Goal: Submit feedback/report problem

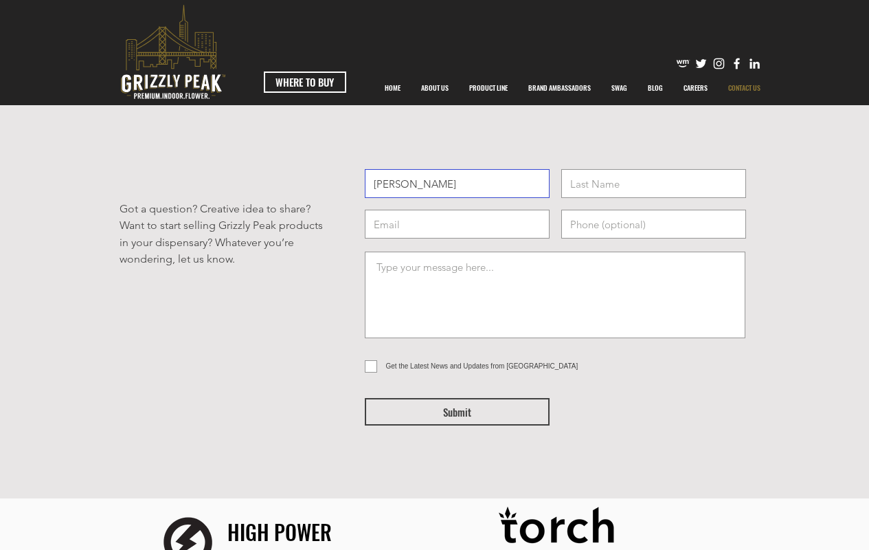
type input "Linda"
type input "linda@youdidyourbest.org"
type input "(407) 919-0041"
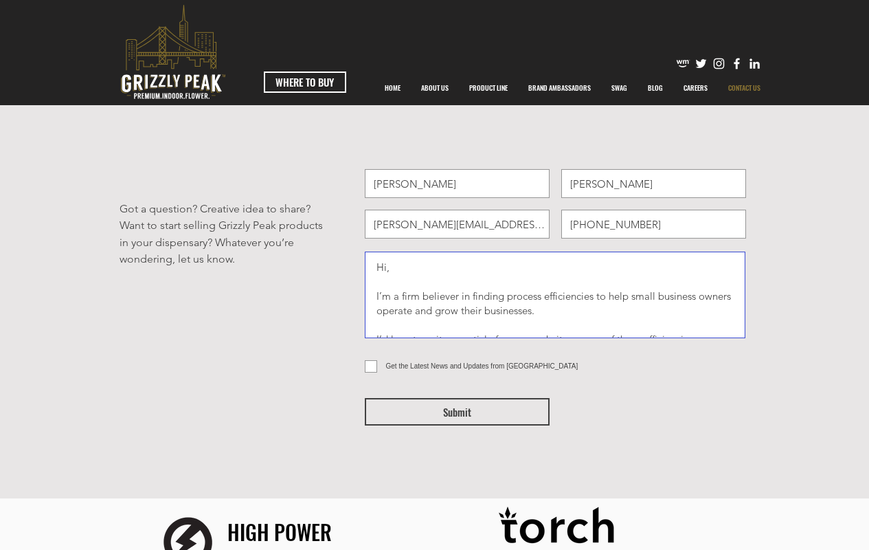
type textarea "Hi, I’m a firm believer in finding process efficiencies to help small business …"
